Goal: Navigation & Orientation: Find specific page/section

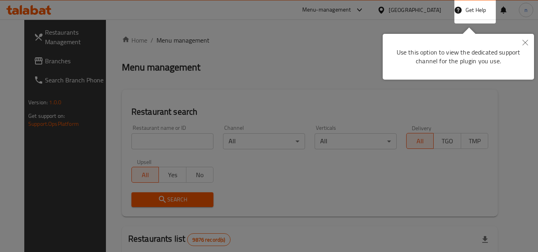
click at [523, 39] on button "Close" at bounding box center [525, 43] width 18 height 18
